Goal: Check status: Check status

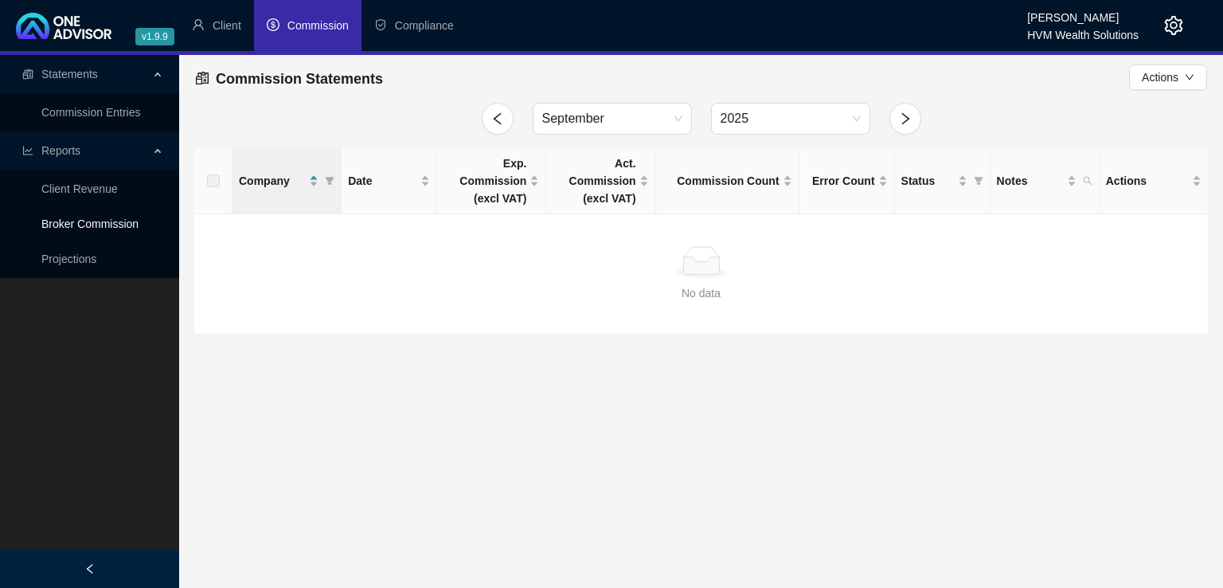
click at [65, 221] on link "Broker Commission" at bounding box center [89, 223] width 97 height 13
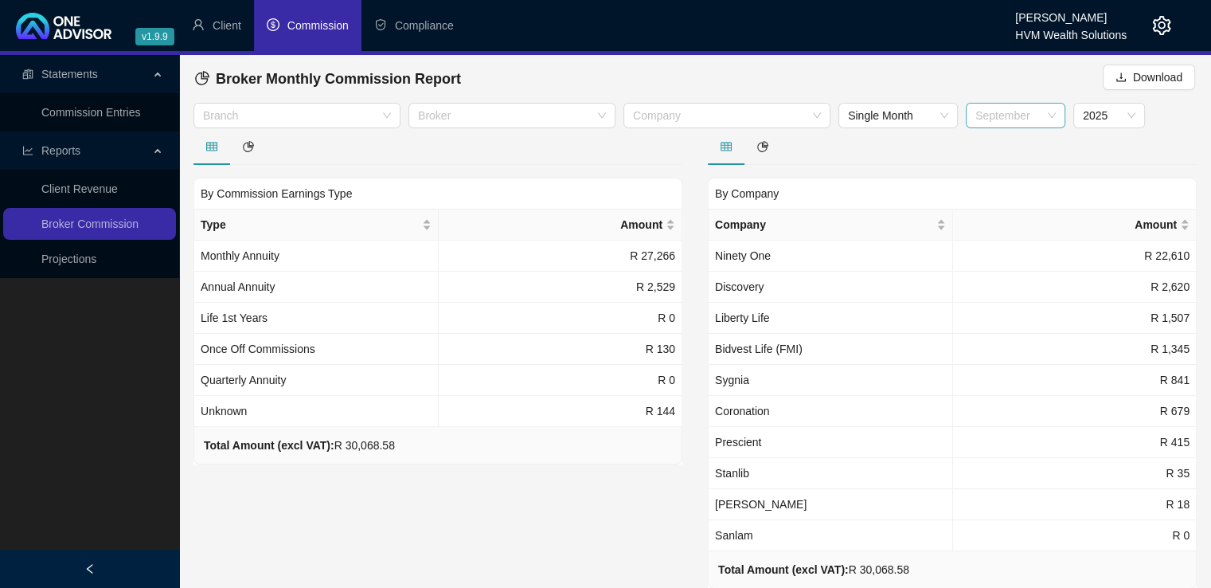
click at [1010, 113] on span "September" at bounding box center [1015, 116] width 80 height 24
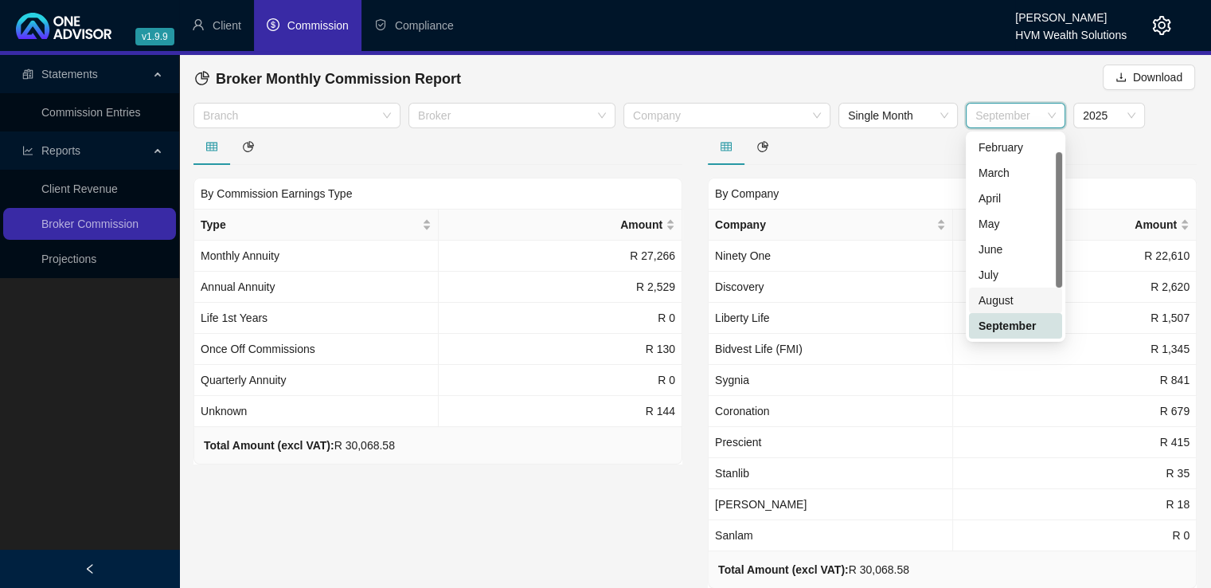
click at [986, 306] on div "August" at bounding box center [1016, 300] width 74 height 18
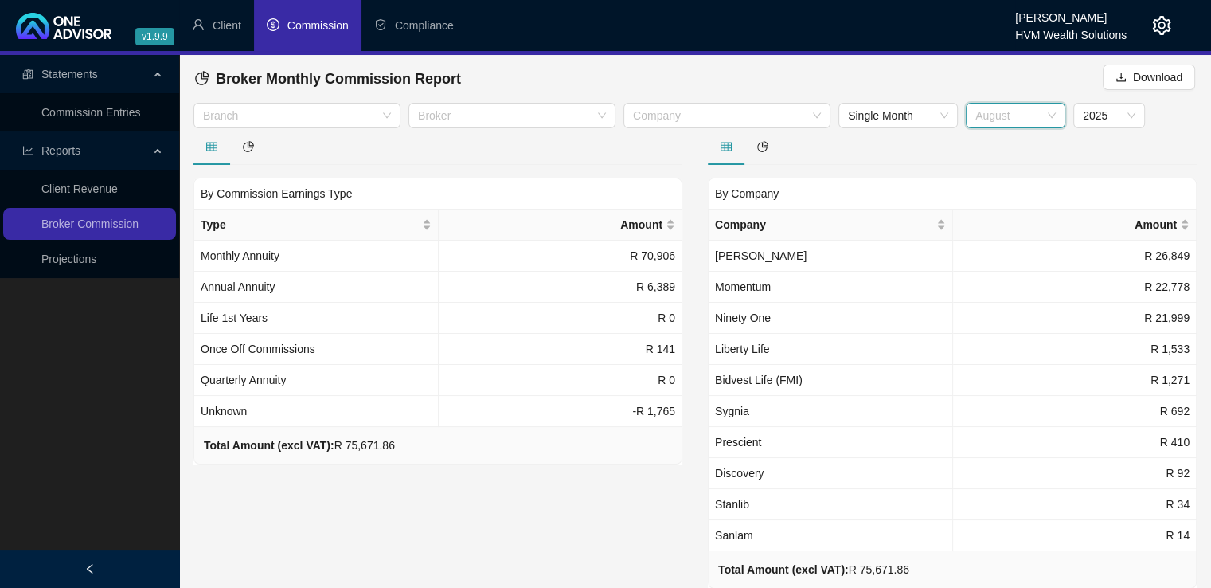
click at [1026, 112] on span "August" at bounding box center [1015, 116] width 80 height 24
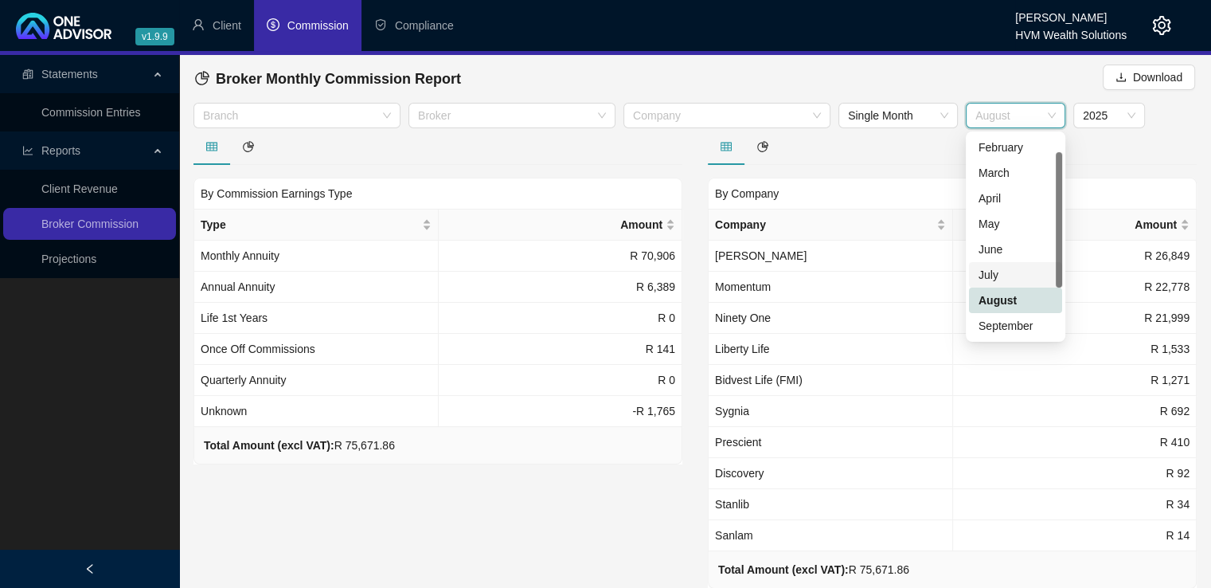
click at [1008, 280] on div "July" at bounding box center [1016, 275] width 74 height 18
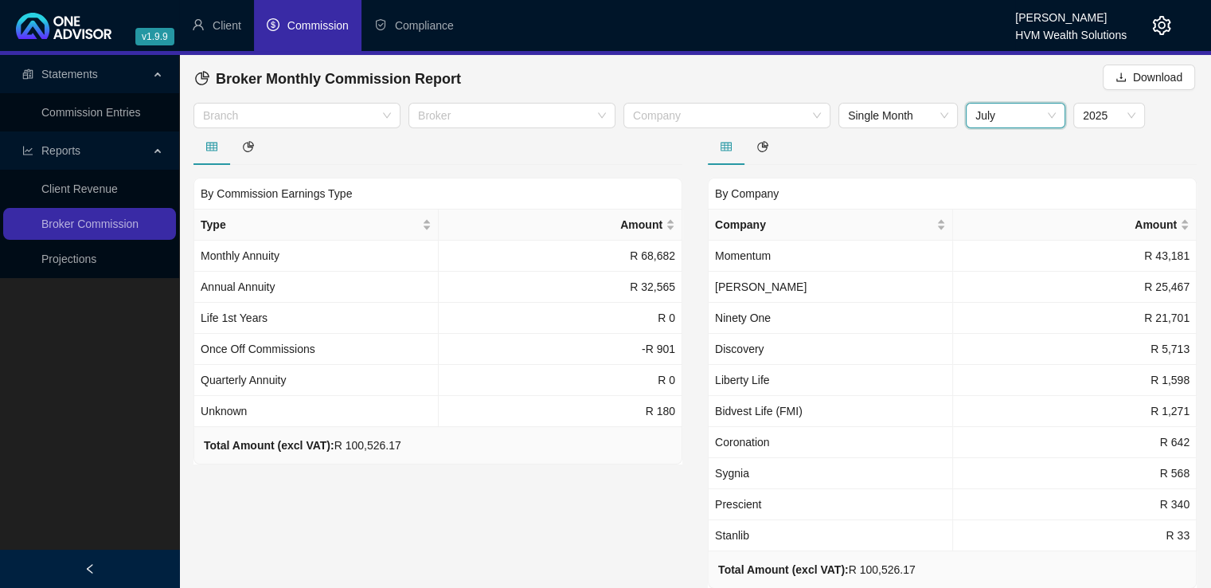
click at [988, 122] on span "July" at bounding box center [1015, 116] width 80 height 24
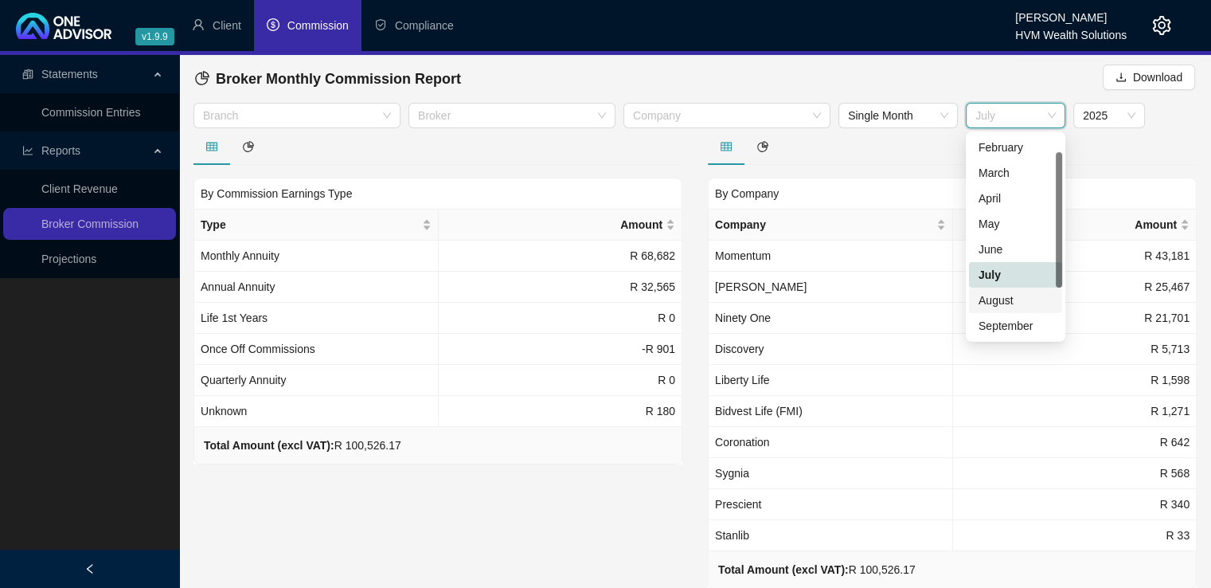
click at [1006, 303] on div "August" at bounding box center [1016, 300] width 74 height 18
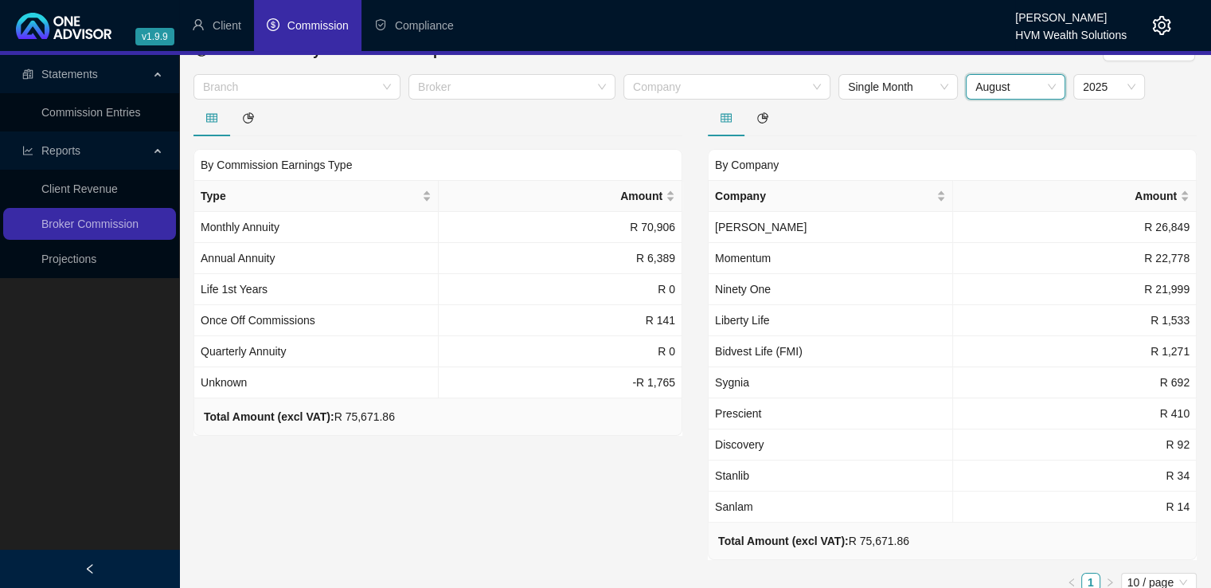
scroll to position [35, 0]
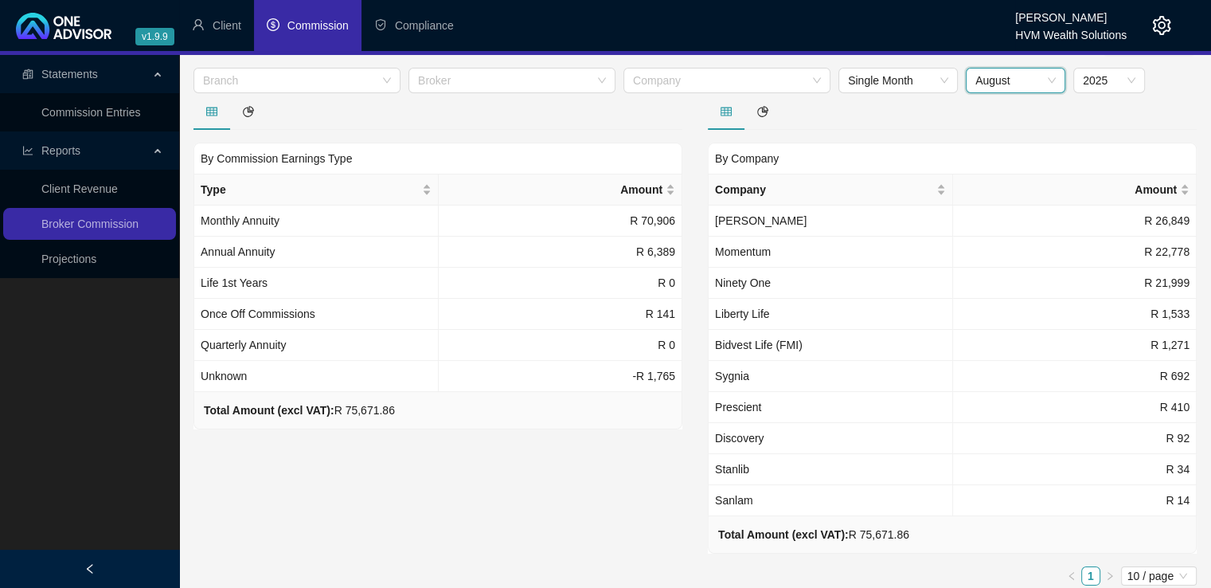
click at [1026, 75] on span "August" at bounding box center [1015, 80] width 80 height 24
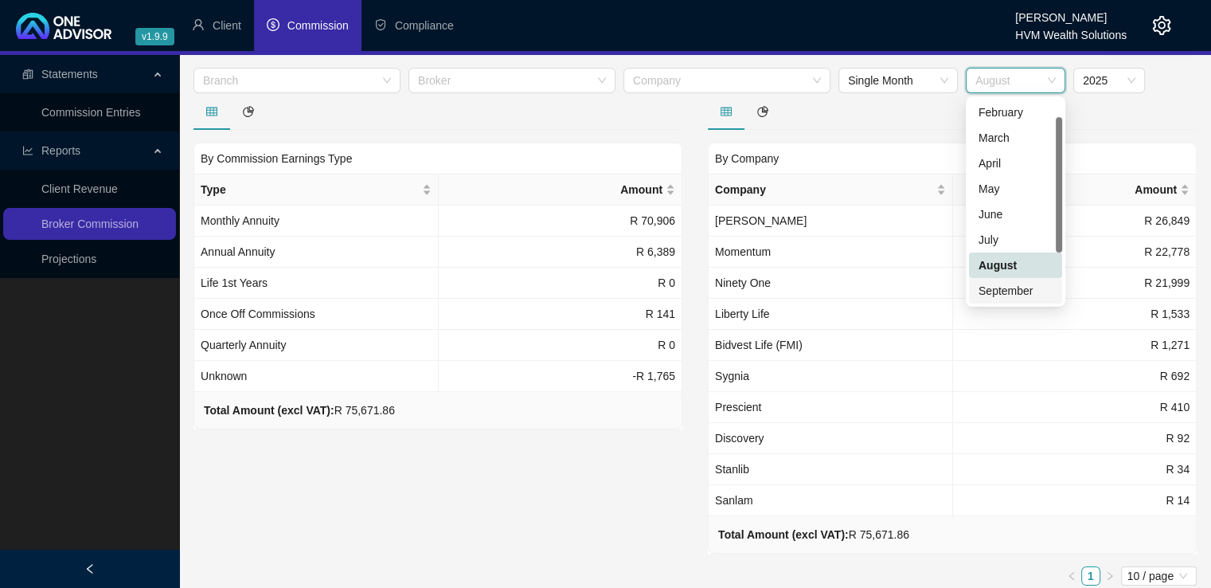
click at [1007, 291] on div "September" at bounding box center [1016, 291] width 74 height 18
